Goal: Navigation & Orientation: Find specific page/section

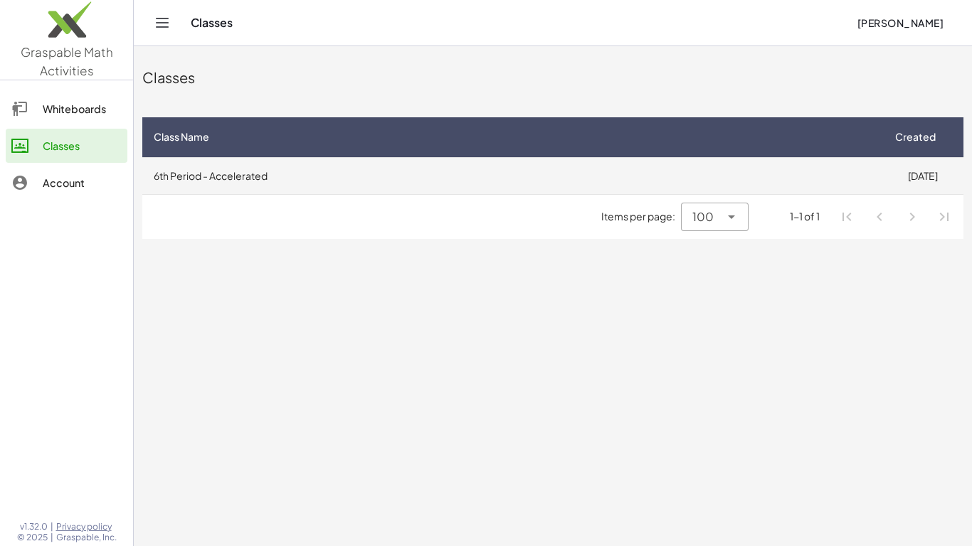
click at [378, 165] on td "6th Period - Accelerated" at bounding box center [511, 175] width 739 height 37
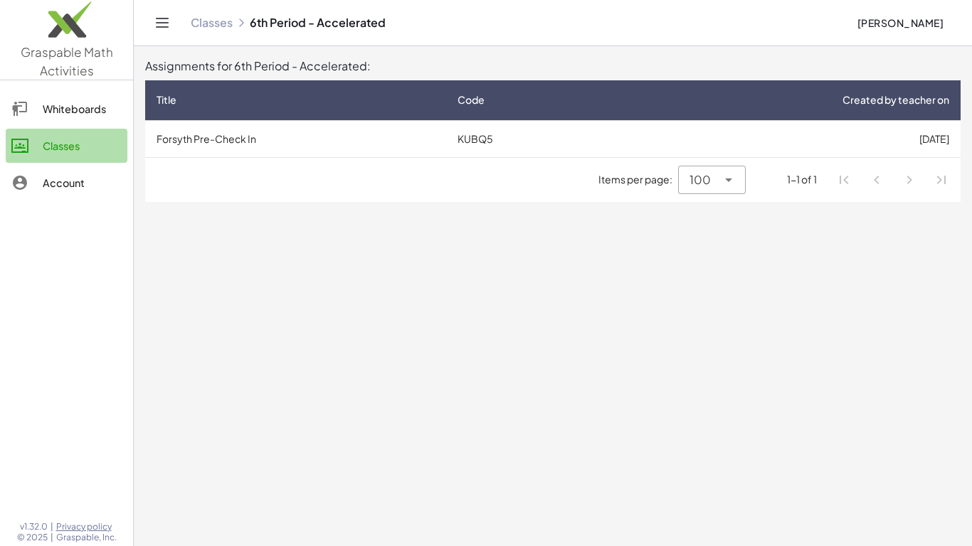
click at [111, 162] on link "Classes" at bounding box center [67, 146] width 122 height 34
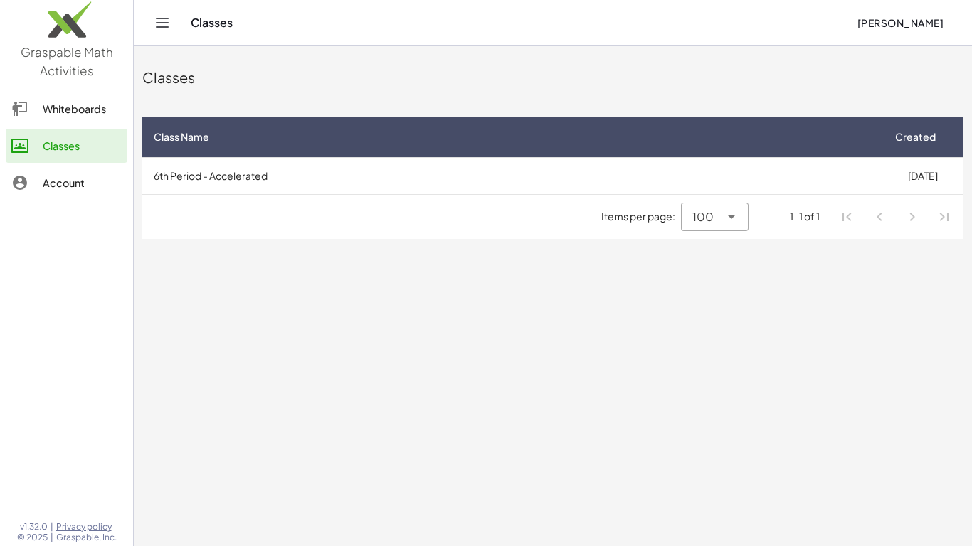
click at [79, 122] on link "Whiteboards" at bounding box center [67, 109] width 122 height 34
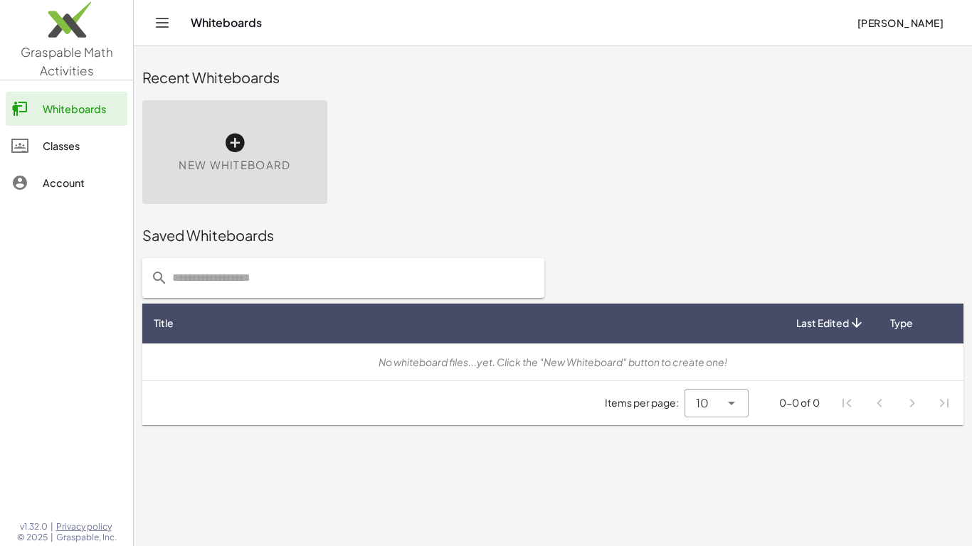
click at [85, 152] on div "Classes" at bounding box center [82, 145] width 79 height 17
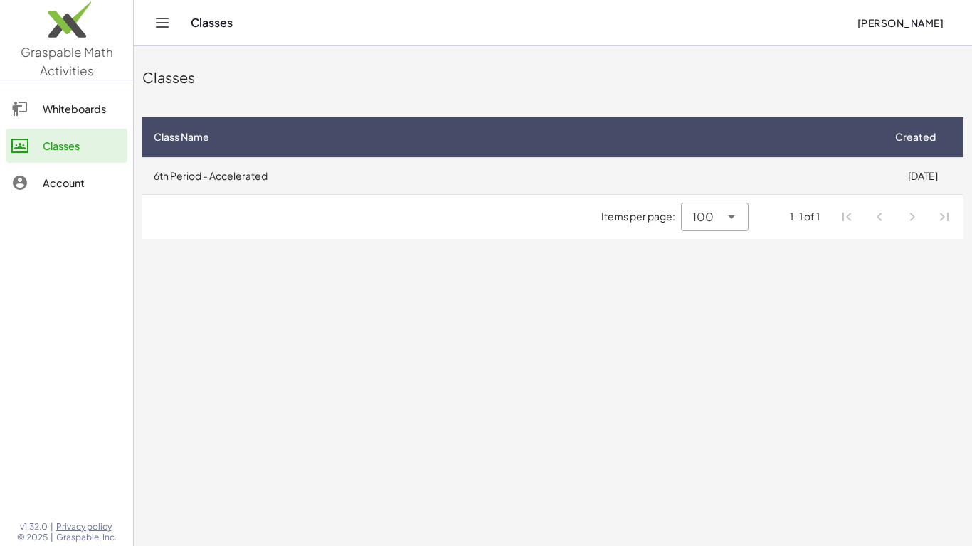
click at [232, 184] on td "6th Period - Accelerated" at bounding box center [511, 175] width 739 height 37
